Goal: Information Seeking & Learning: Learn about a topic

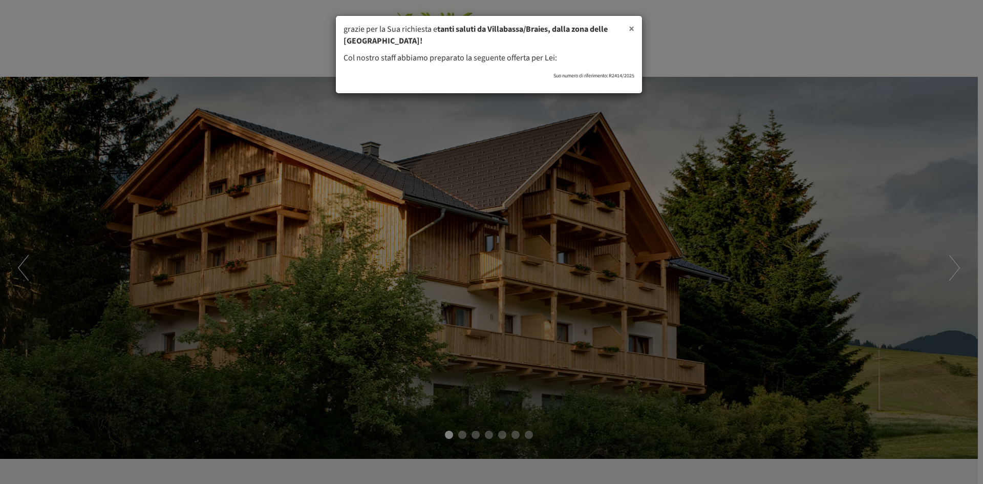
click at [632, 30] on span "×" at bounding box center [632, 28] width 6 height 15
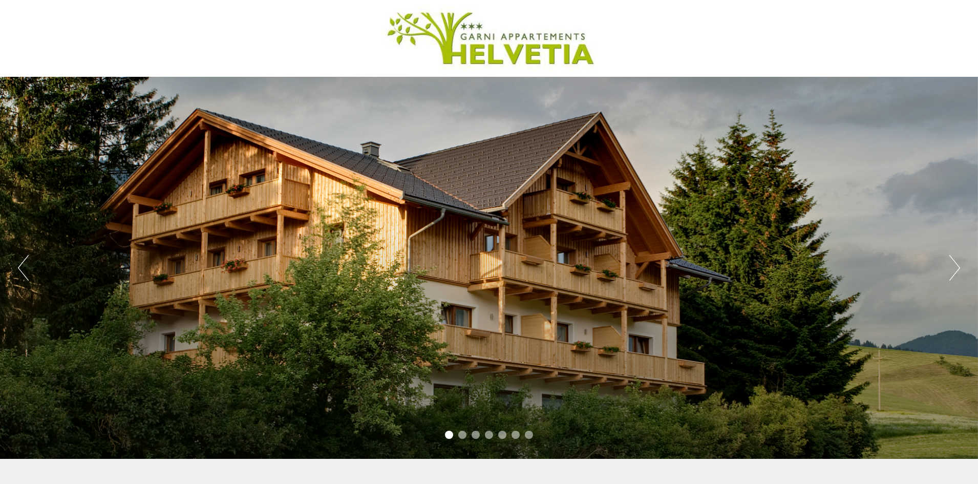
click at [953, 270] on button "Next" at bounding box center [954, 268] width 11 height 26
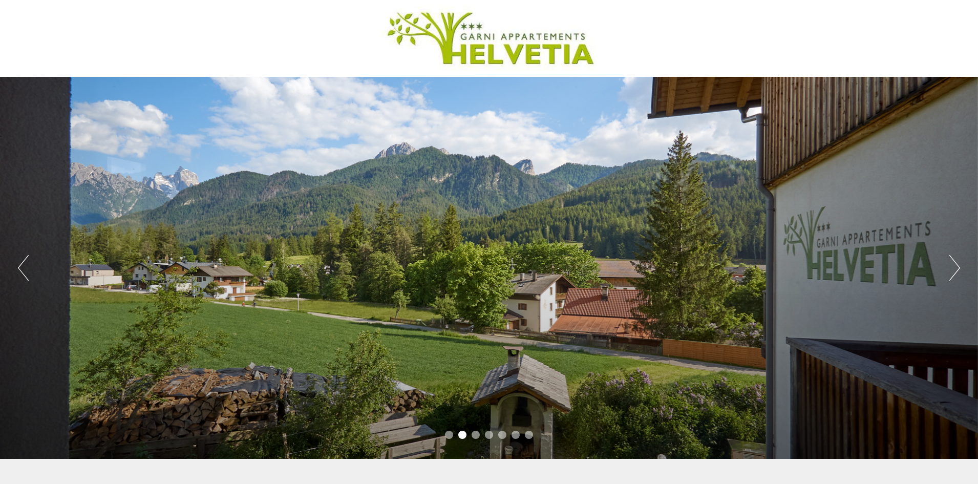
click at [953, 270] on button "Next" at bounding box center [954, 268] width 11 height 26
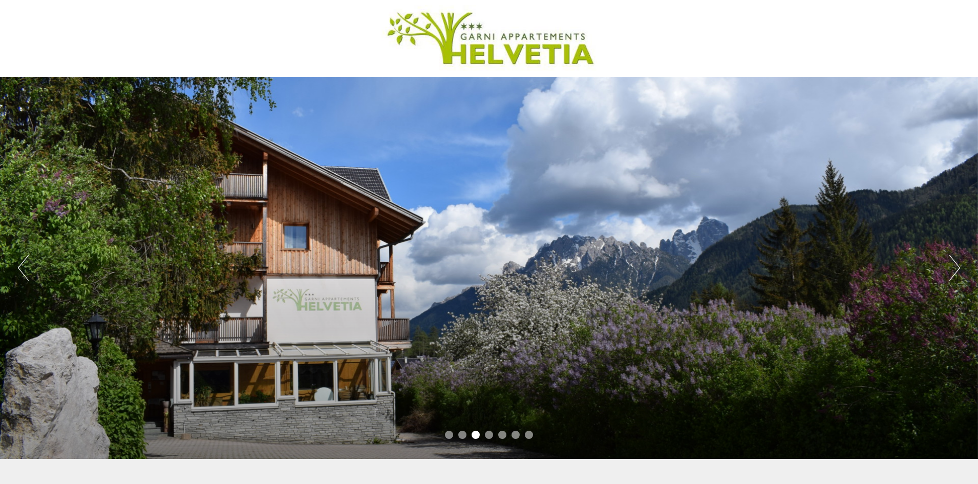
click at [953, 270] on button "Next" at bounding box center [954, 268] width 11 height 26
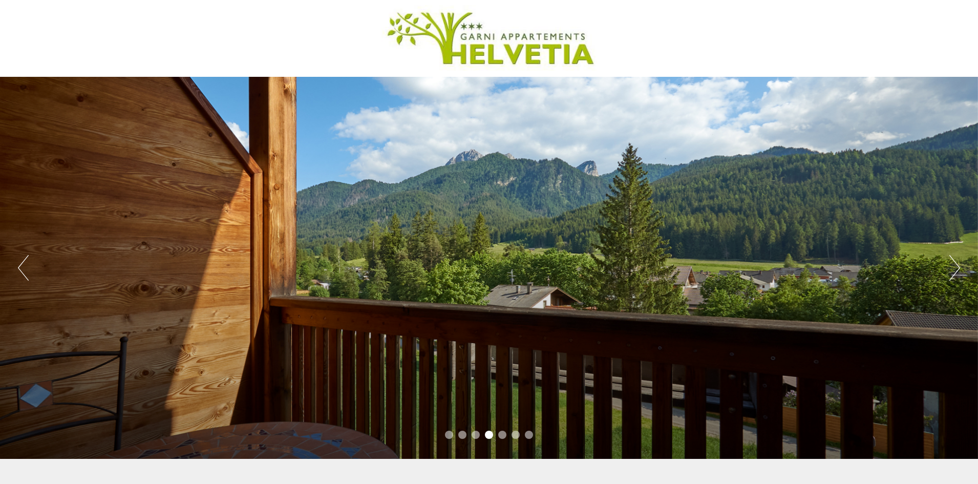
click at [953, 270] on button "Next" at bounding box center [954, 268] width 11 height 26
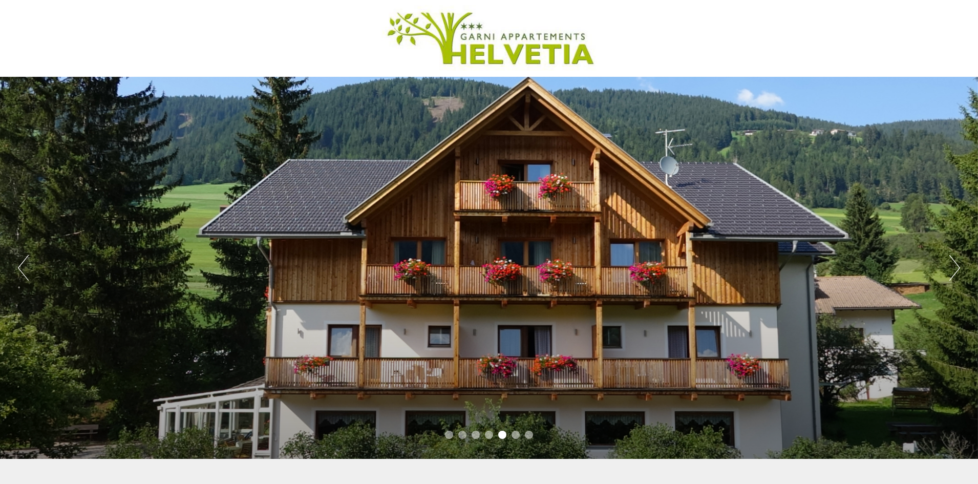
click at [953, 270] on button "Next" at bounding box center [954, 268] width 11 height 26
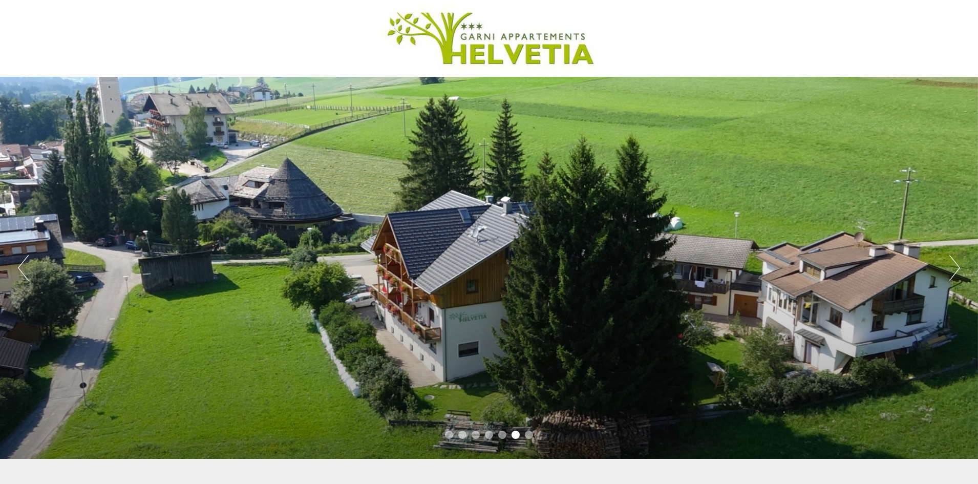
click at [956, 268] on button "Next" at bounding box center [954, 268] width 11 height 26
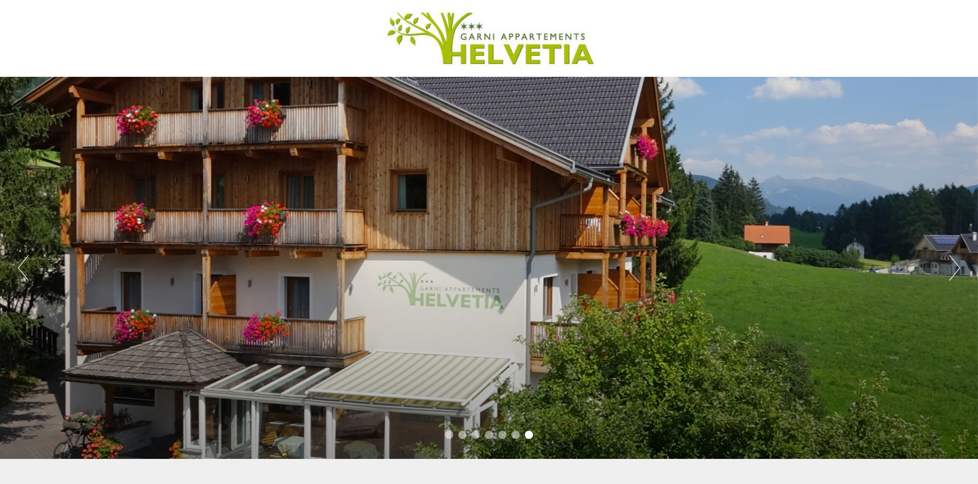
click at [27, 267] on button "Previous" at bounding box center [23, 268] width 11 height 26
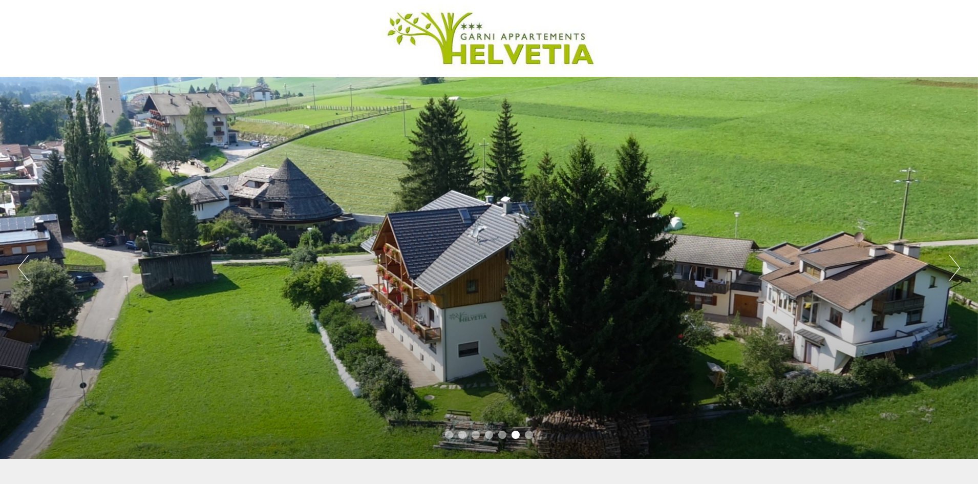
click at [953, 270] on button "Next" at bounding box center [954, 268] width 11 height 26
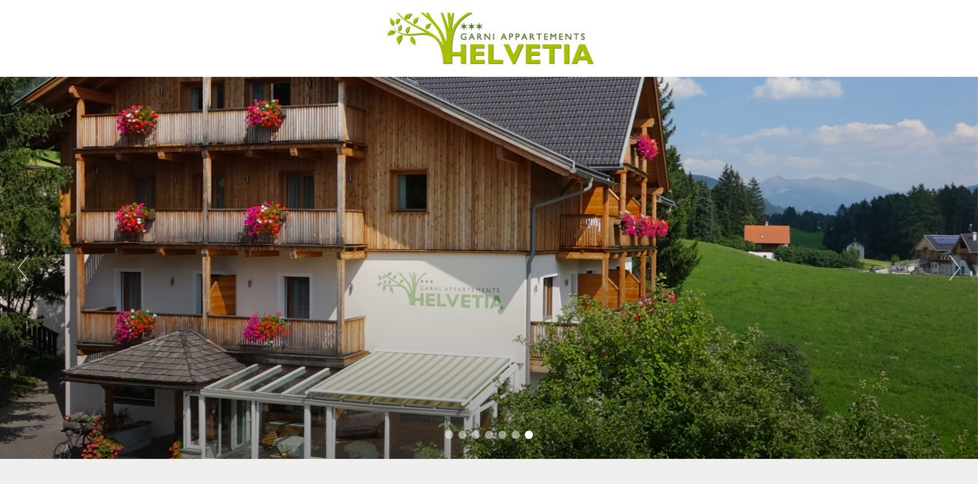
click at [953, 270] on button "Next" at bounding box center [954, 268] width 11 height 26
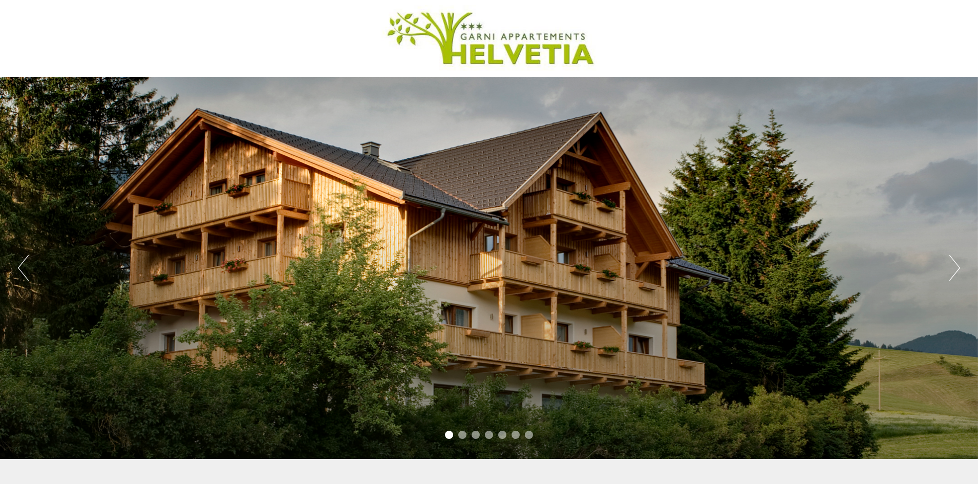
click at [953, 270] on button "Next" at bounding box center [954, 268] width 11 height 26
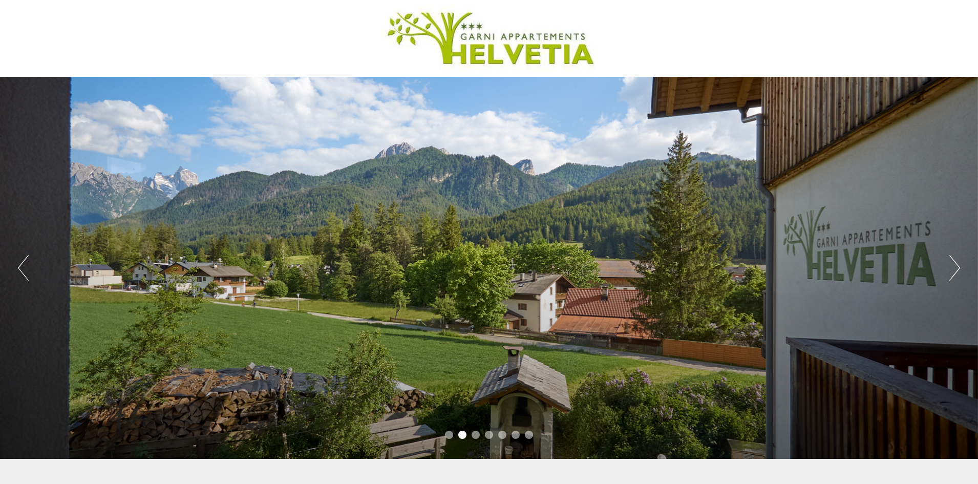
click at [953, 270] on button "Next" at bounding box center [954, 268] width 11 height 26
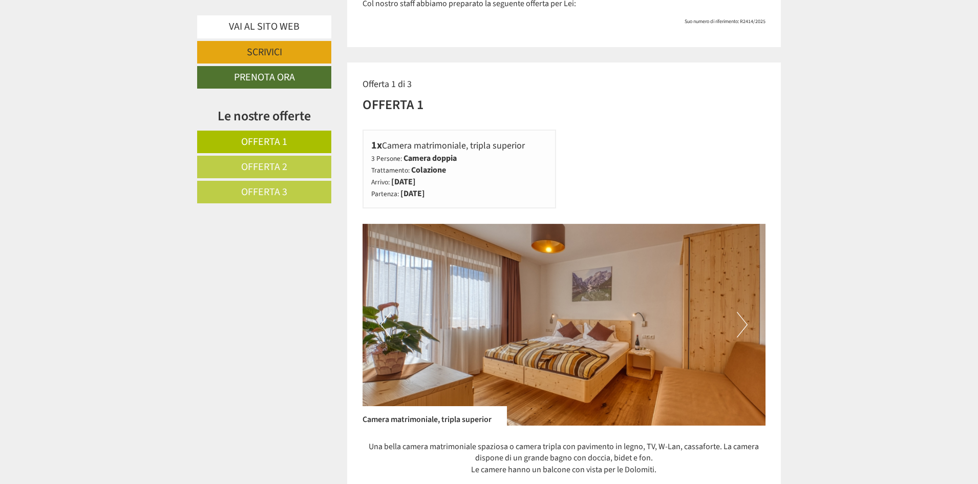
scroll to position [563, 0]
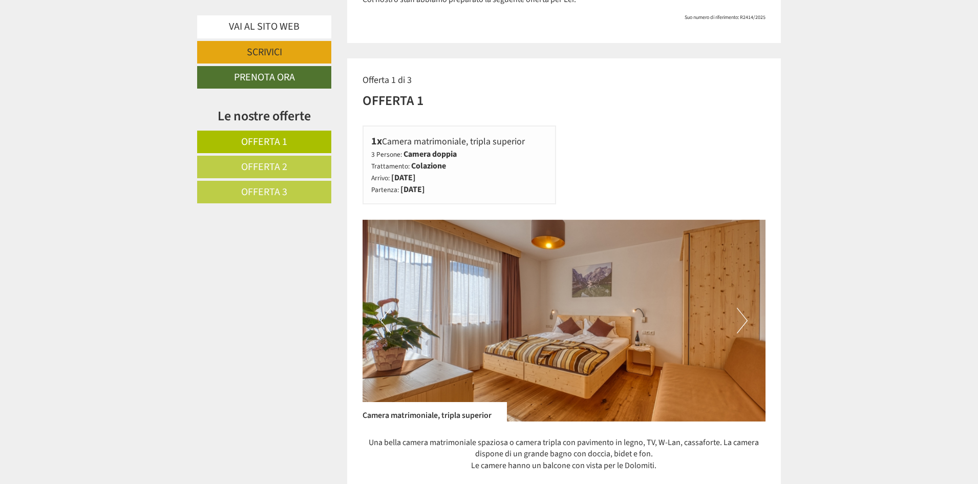
click at [742, 327] on button "Next" at bounding box center [742, 321] width 11 height 26
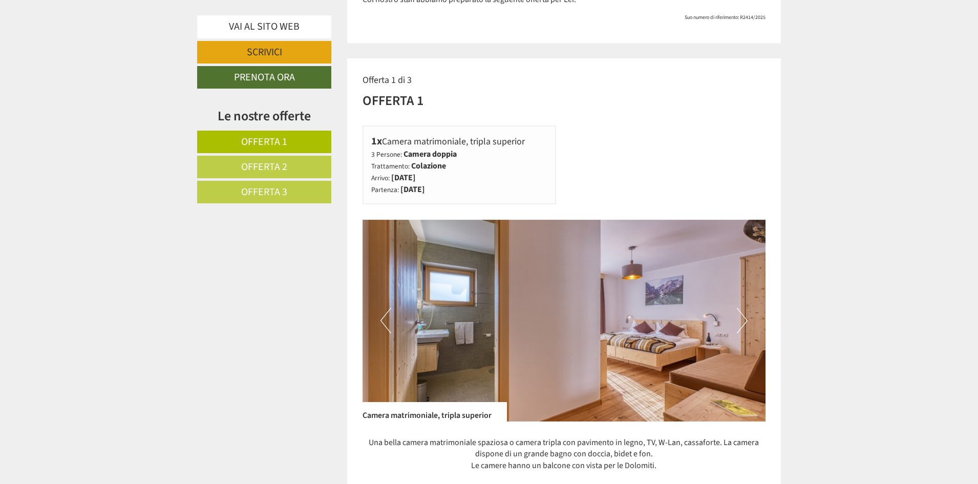
click at [742, 327] on button "Next" at bounding box center [742, 321] width 11 height 26
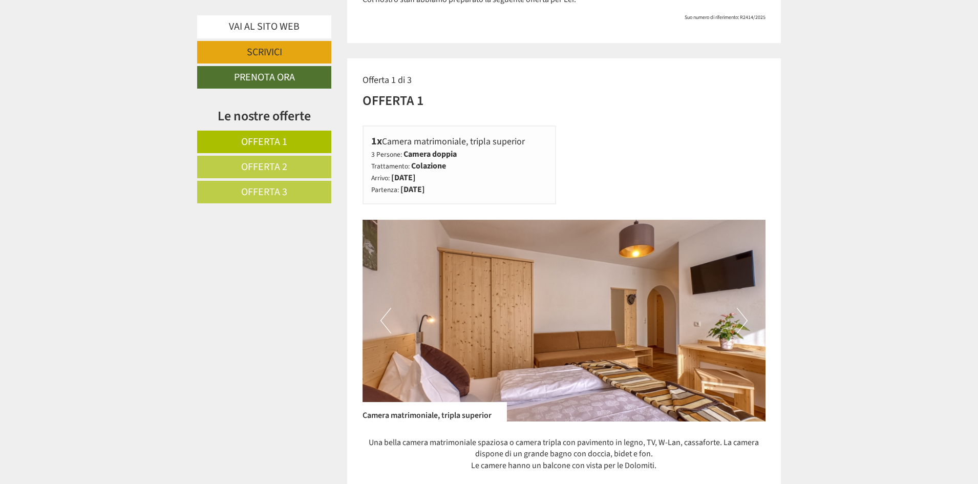
click at [742, 327] on button "Next" at bounding box center [742, 321] width 11 height 26
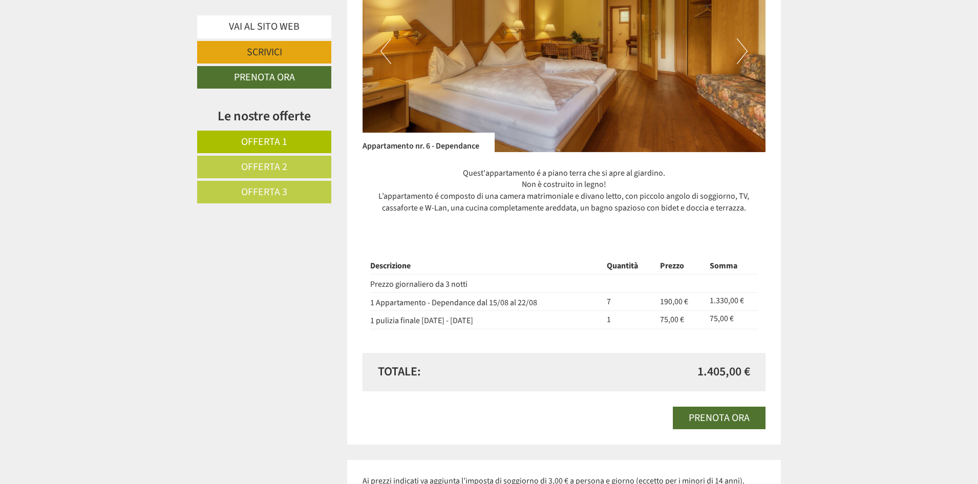
scroll to position [2048, 0]
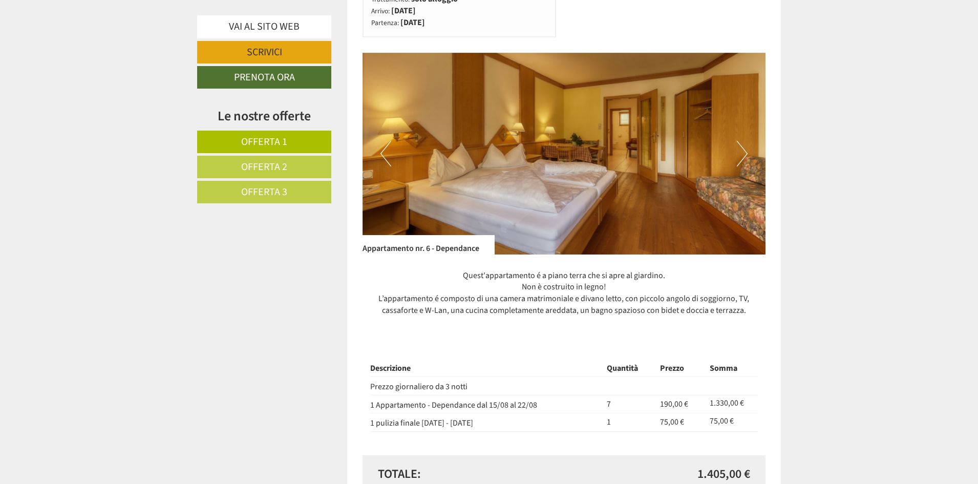
click at [741, 154] on button "Next" at bounding box center [742, 154] width 11 height 26
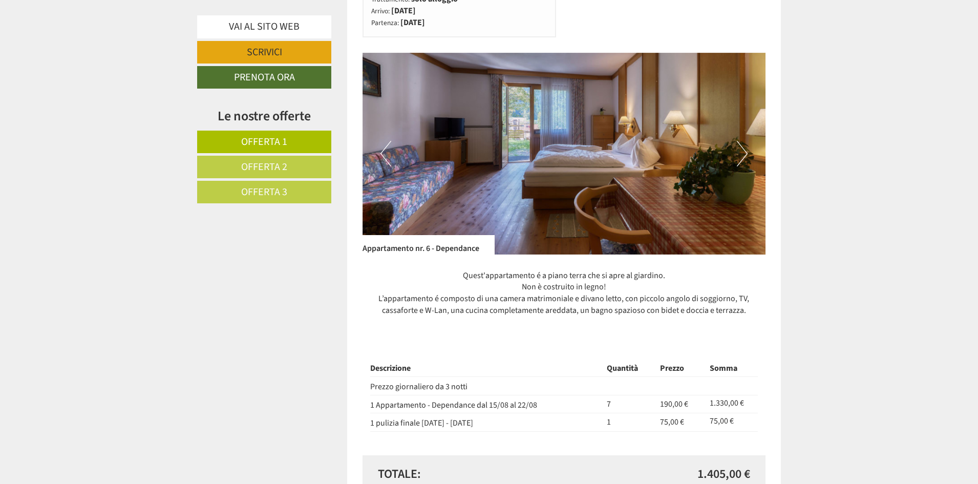
click at [741, 154] on button "Next" at bounding box center [742, 154] width 11 height 26
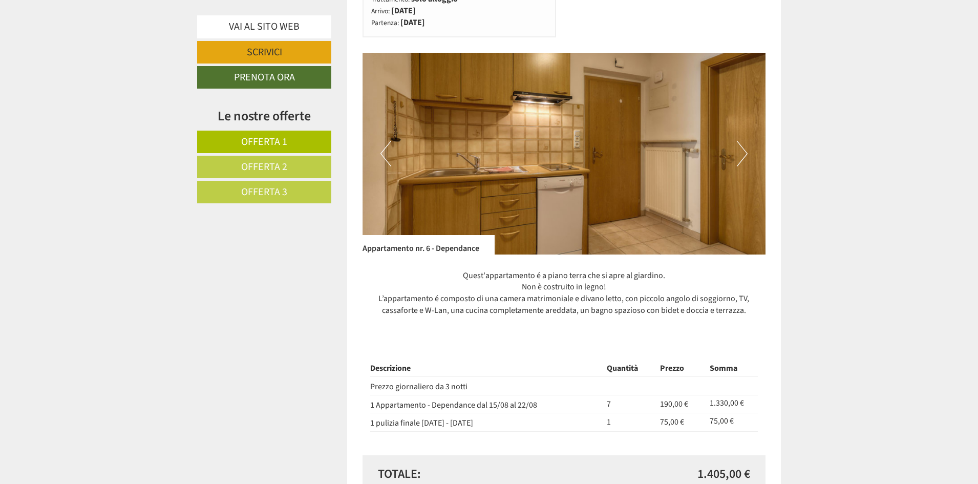
click at [741, 154] on button "Next" at bounding box center [742, 154] width 11 height 26
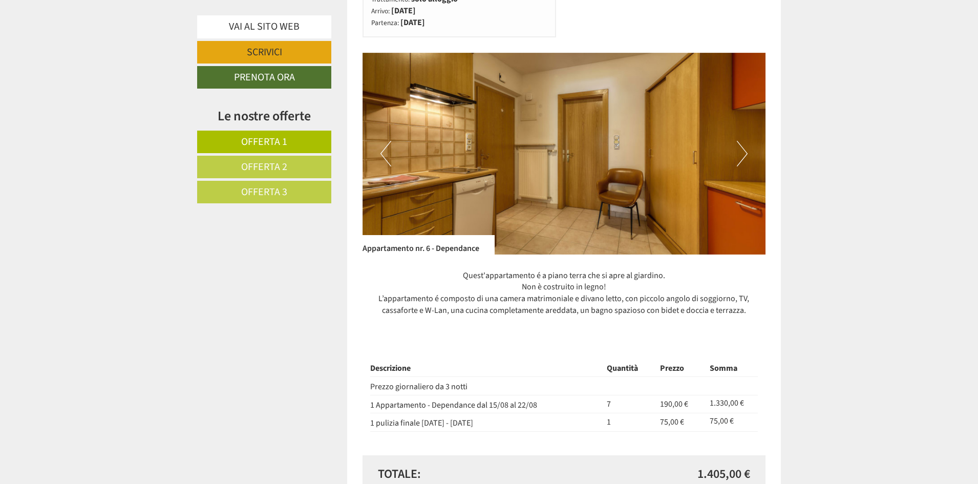
click at [741, 154] on button "Next" at bounding box center [742, 154] width 11 height 26
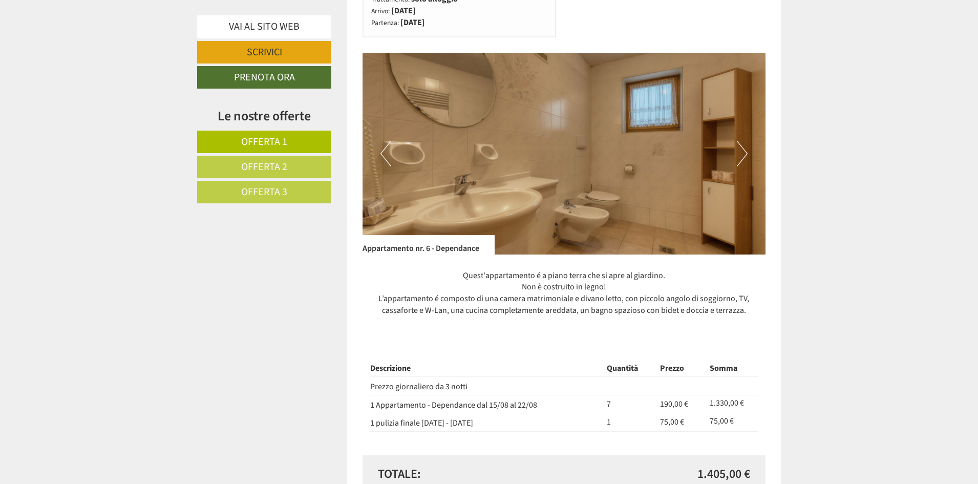
click at [745, 152] on button "Next" at bounding box center [742, 154] width 11 height 26
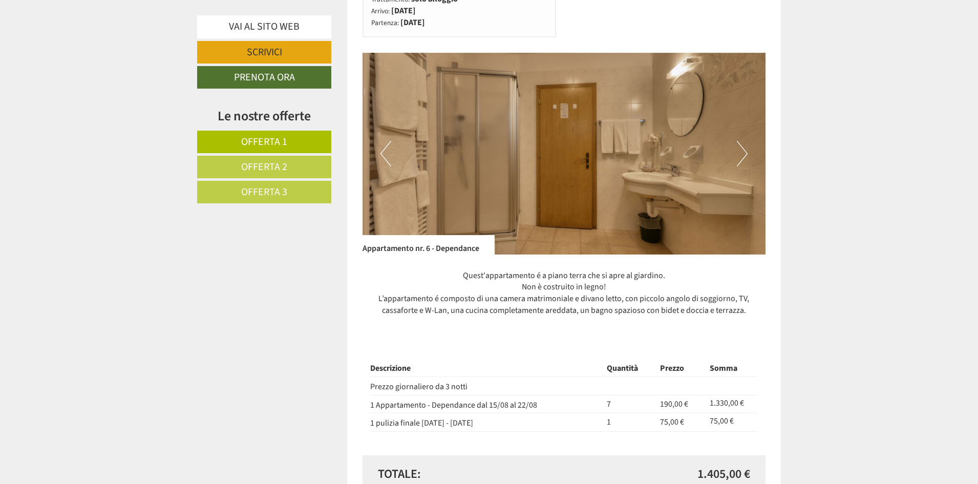
click at [745, 152] on button "Next" at bounding box center [742, 154] width 11 height 26
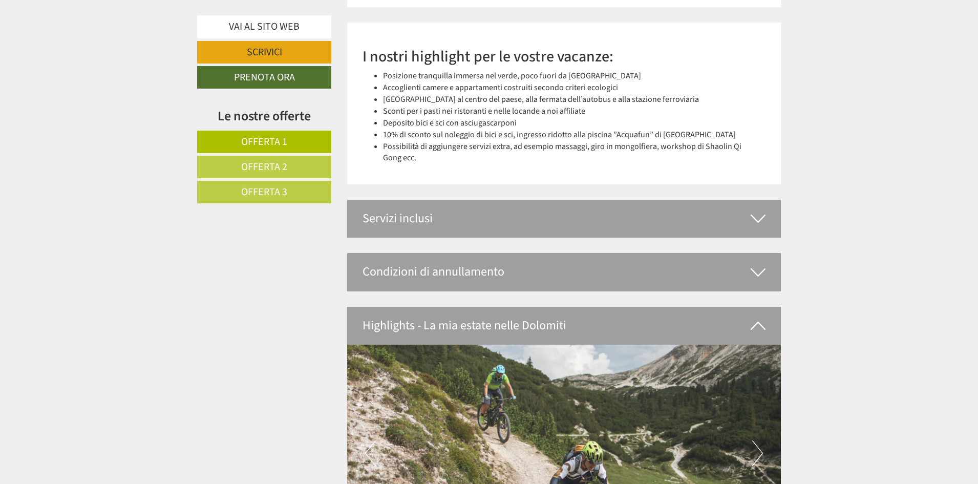
scroll to position [2663, 0]
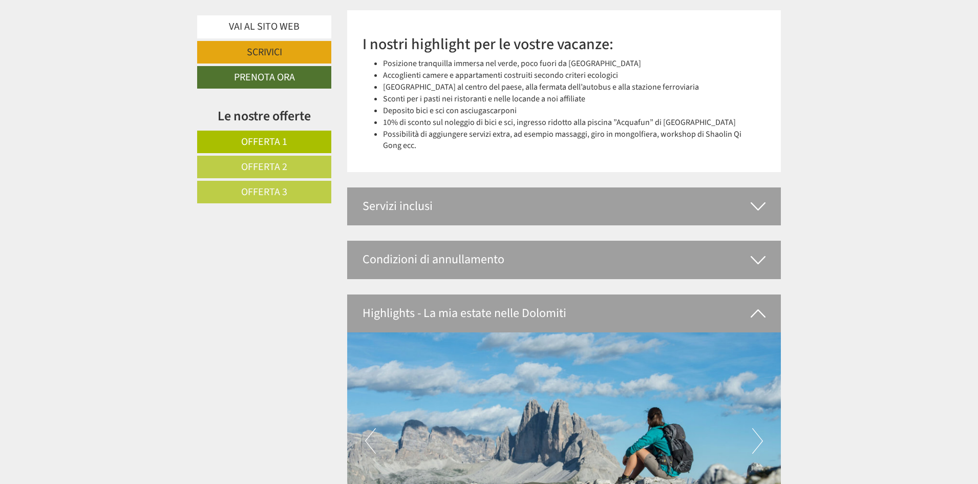
click at [593, 205] on div "Servizi inclusi" at bounding box center [564, 206] width 434 height 38
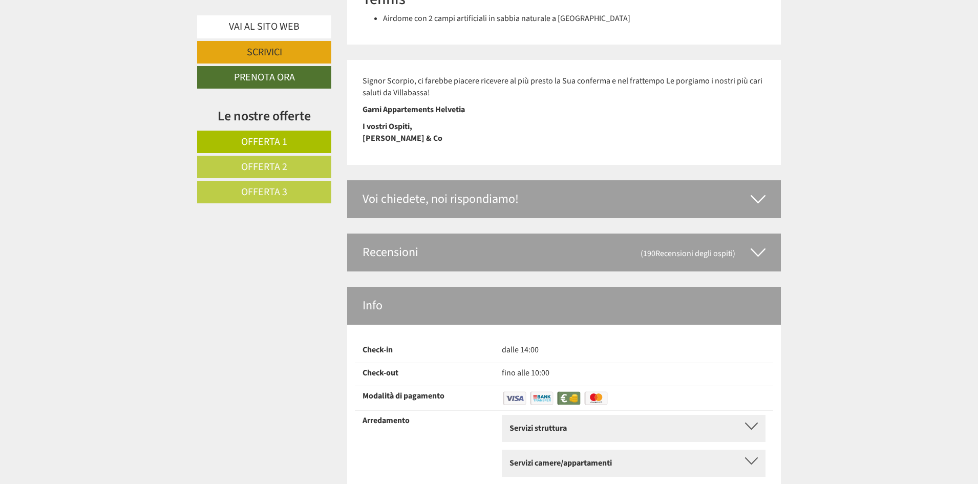
scroll to position [4045, 0]
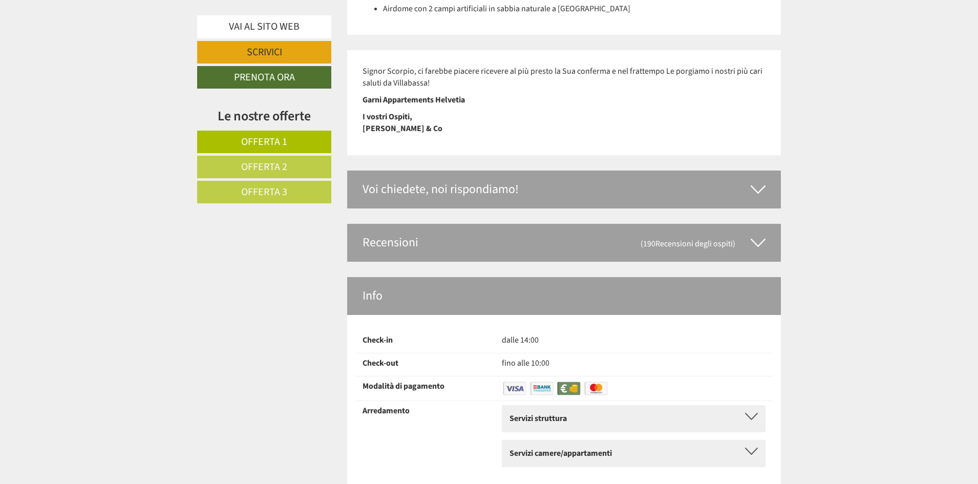
click at [501, 171] on div "Voi chiedete, noi rispondiamo!" at bounding box center [564, 190] width 434 height 38
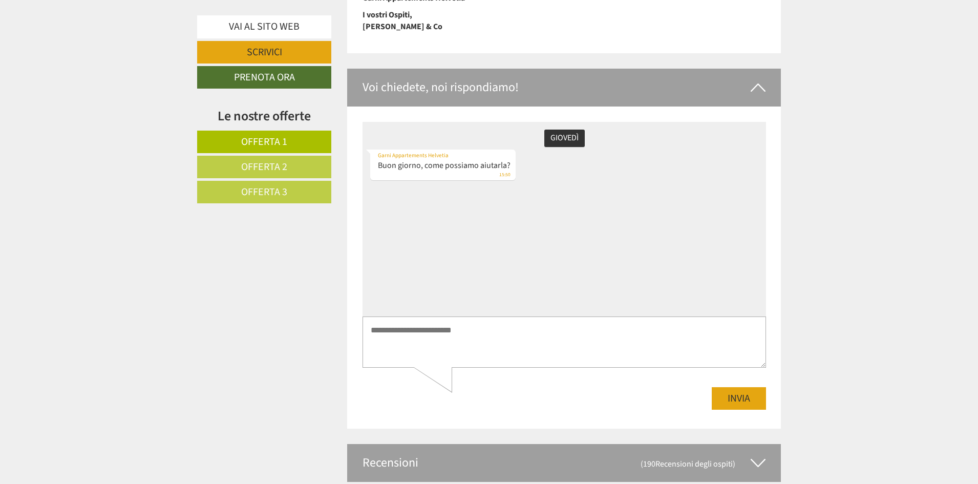
scroll to position [4148, 0]
click at [545, 68] on div "Voi chiedete, noi rispondiamo!" at bounding box center [564, 87] width 434 height 38
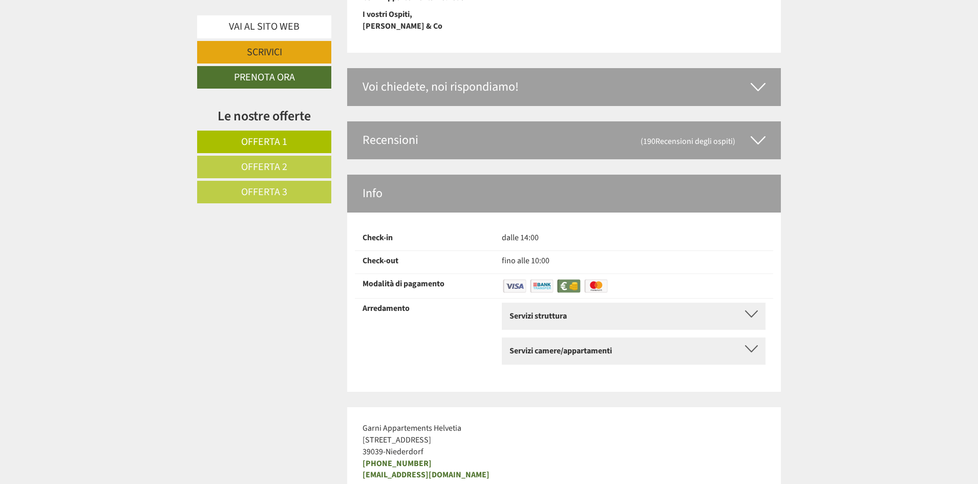
click at [495, 121] on div "Recensioni (190 Recensioni degli ospiti )" at bounding box center [564, 140] width 434 height 38
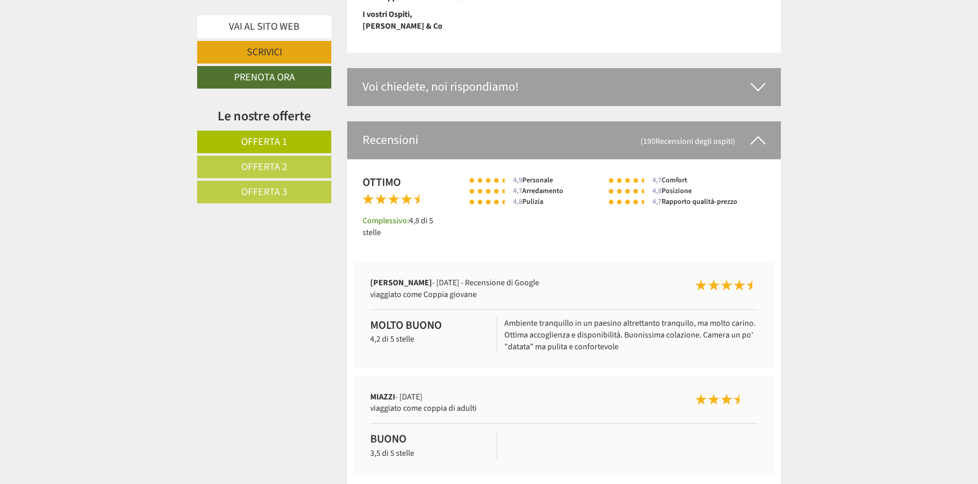
click at [495, 121] on div "Recensioni (190 Recensioni degli ospiti )" at bounding box center [564, 140] width 434 height 38
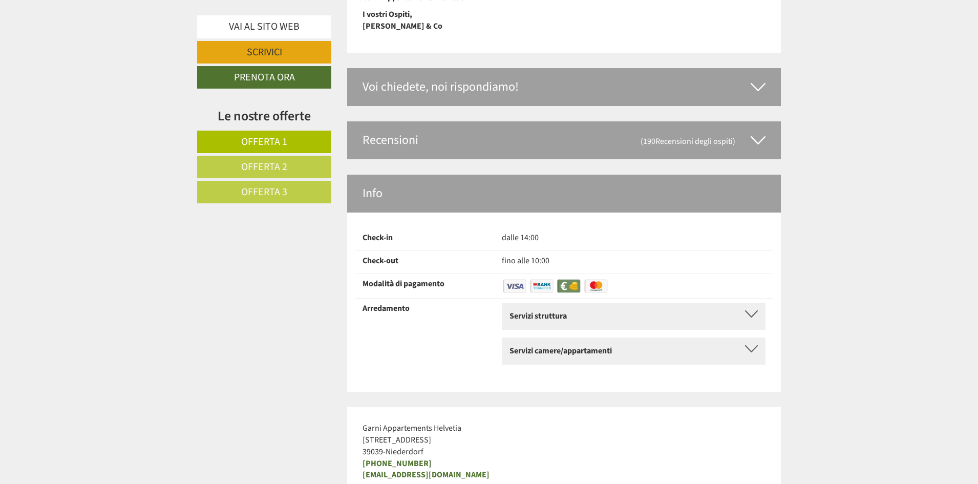
click at [495, 121] on div "Recensioni (190 Recensioni degli ospiti )" at bounding box center [564, 140] width 434 height 38
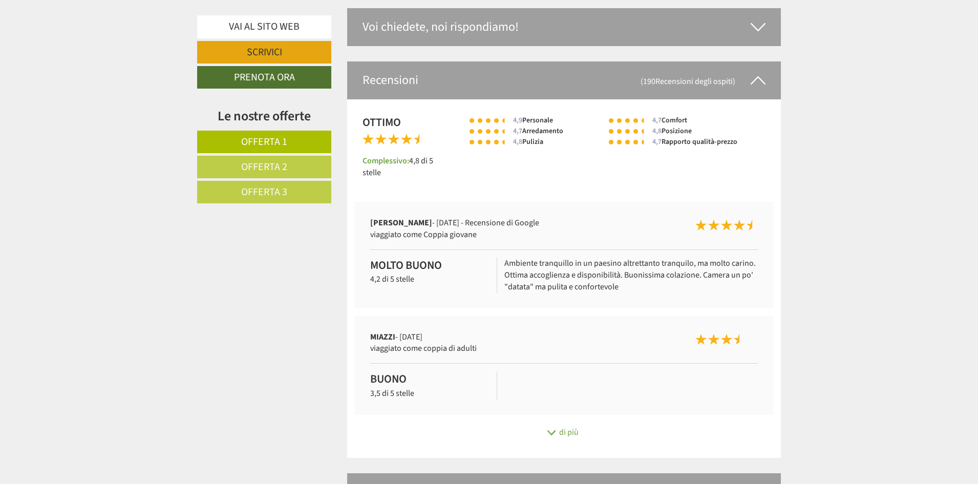
scroll to position [4199, 0]
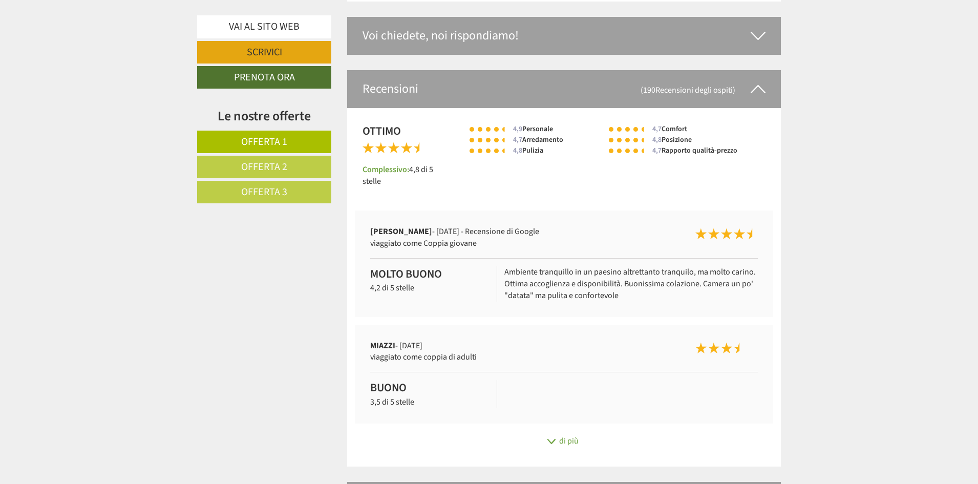
click at [635, 76] on div "Recensioni (190 Recensioni degli ospiti )" at bounding box center [564, 89] width 434 height 38
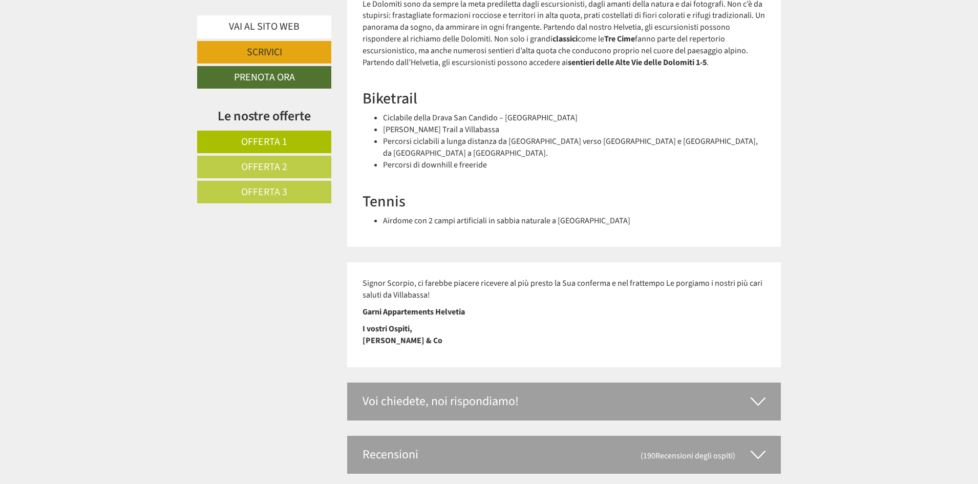
scroll to position [3943, 0]
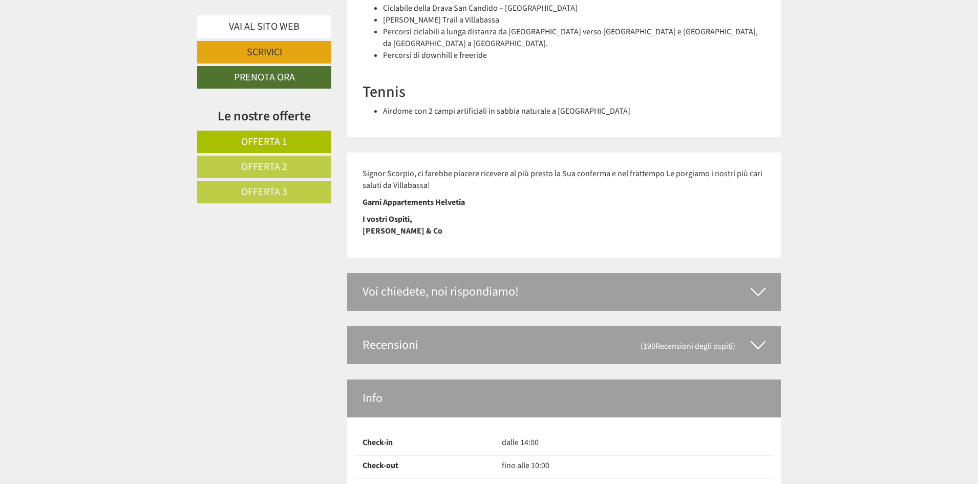
click at [473, 273] on div "Voi chiedete, noi rispondiamo!" at bounding box center [564, 292] width 434 height 38
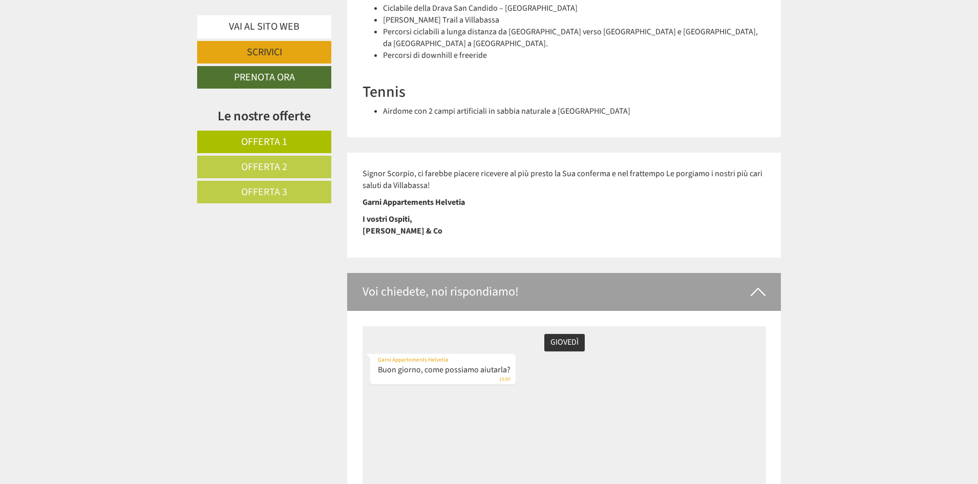
click at [473, 273] on div "Voi chiedete, noi rispondiamo!" at bounding box center [564, 292] width 434 height 38
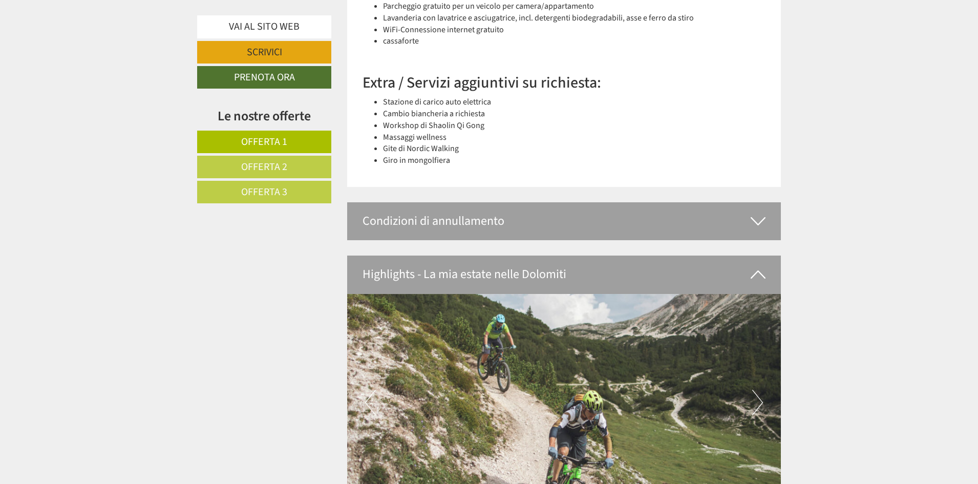
scroll to position [3123, 0]
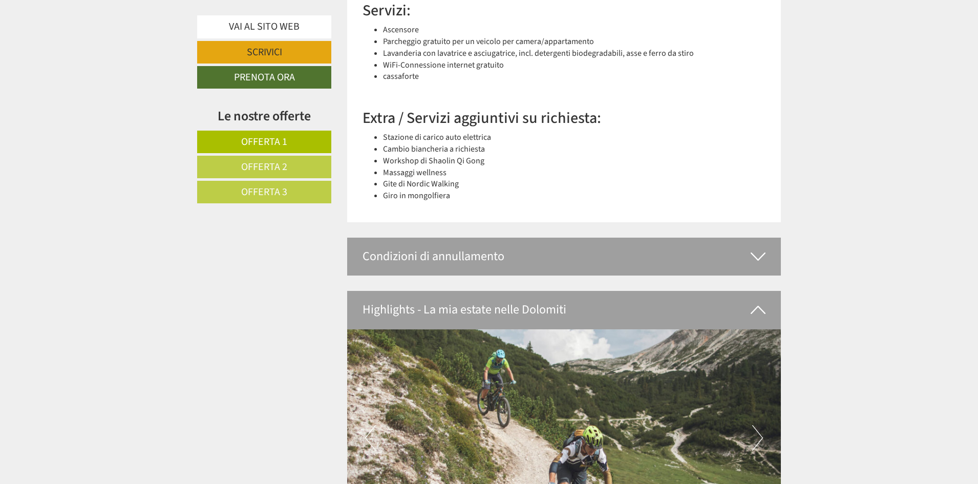
click at [516, 301] on div "Highlights - La mia estate nelle Dolomiti" at bounding box center [564, 310] width 434 height 38
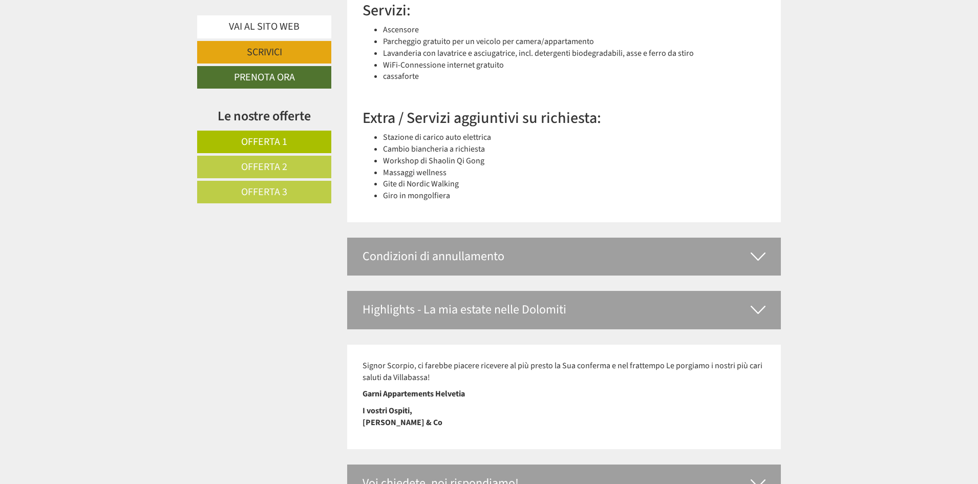
click at [503, 259] on div "Condizioni di annullamento" at bounding box center [564, 257] width 434 height 38
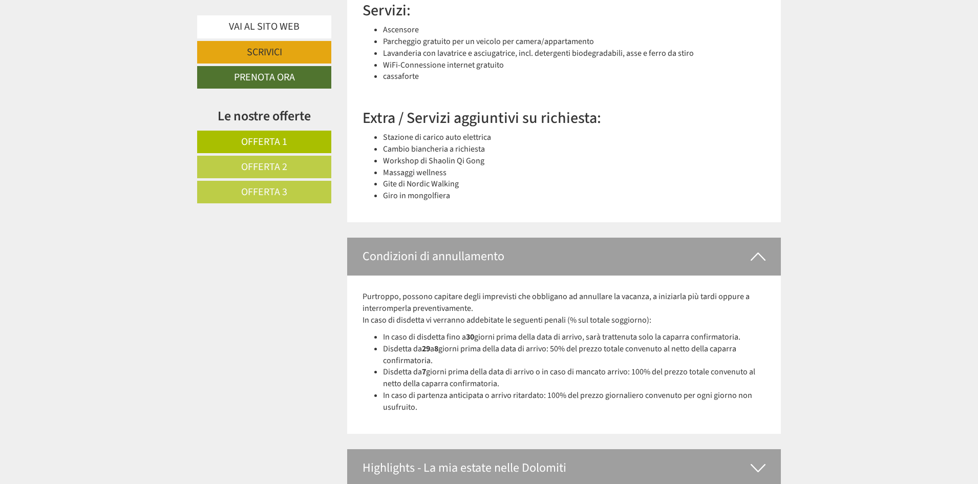
click at [527, 261] on div "Condizioni di annullamento" at bounding box center [564, 257] width 434 height 38
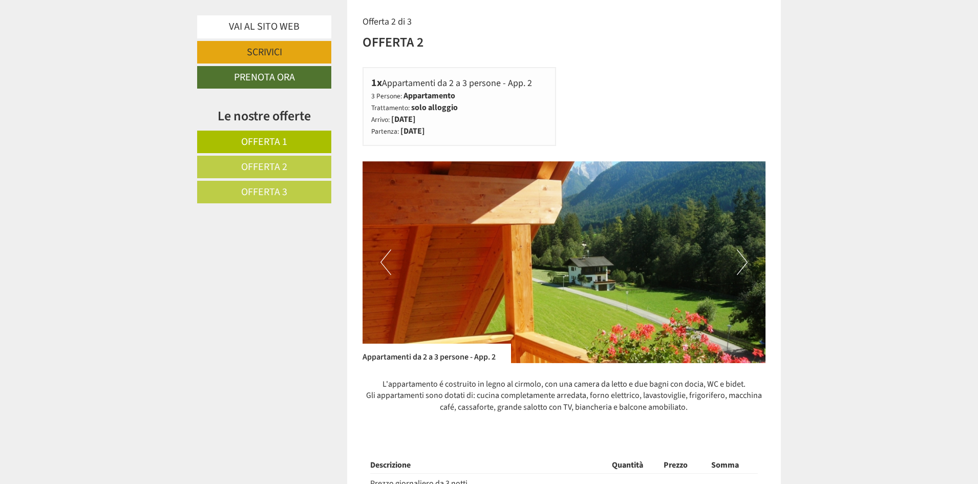
scroll to position [1280, 0]
